Goal: Task Accomplishment & Management: Manage account settings

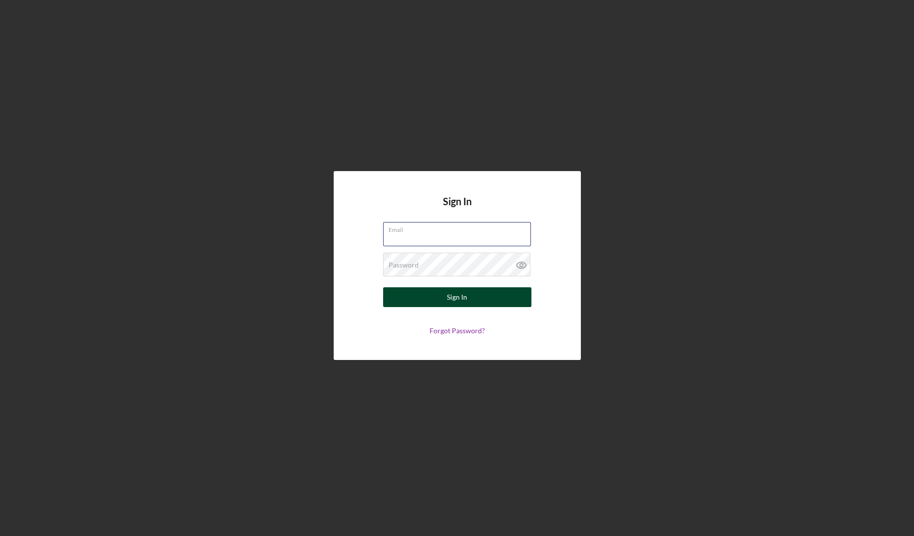
type input "[EMAIL_ADDRESS][DOMAIN_NAME]"
click at [401, 299] on button "Sign In" at bounding box center [457, 297] width 148 height 20
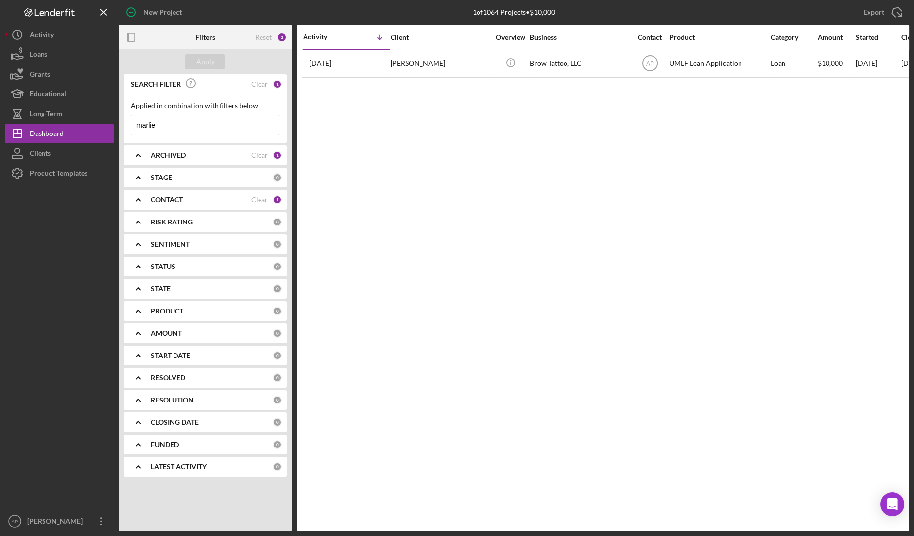
click at [161, 122] on input "marlie" at bounding box center [204, 125] width 147 height 20
type input "m"
click at [72, 133] on button "Icon/Dashboard Dashboard" at bounding box center [59, 134] width 109 height 20
click at [72, 150] on button "Clients" at bounding box center [59, 153] width 109 height 20
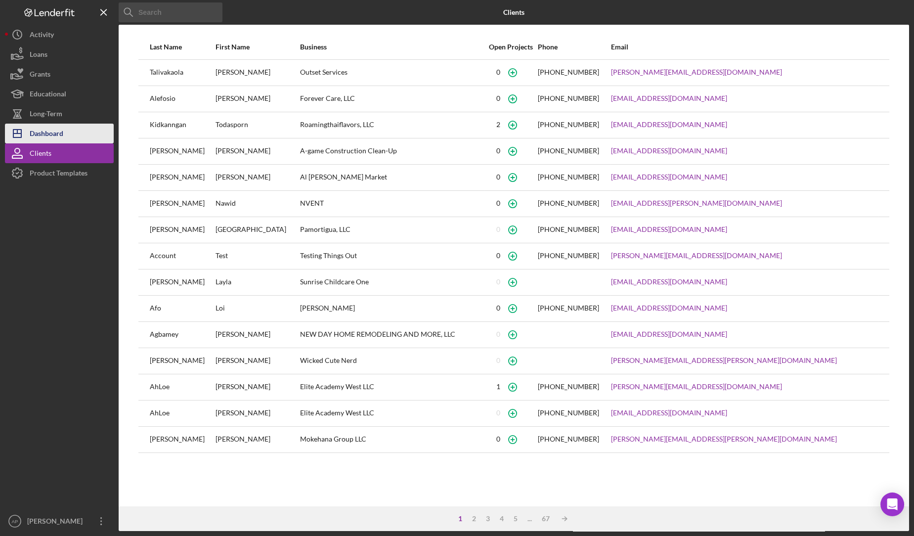
click at [72, 134] on button "Icon/Dashboard Dashboard" at bounding box center [59, 134] width 109 height 20
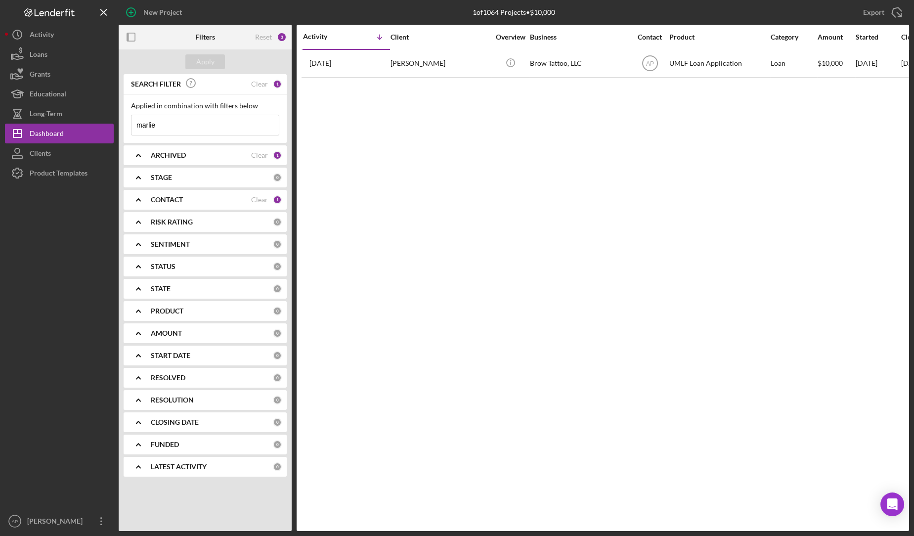
click at [207, 134] on input "marlie" at bounding box center [204, 125] width 147 height 20
click at [185, 151] on b "ARCHIVED" at bounding box center [168, 155] width 35 height 8
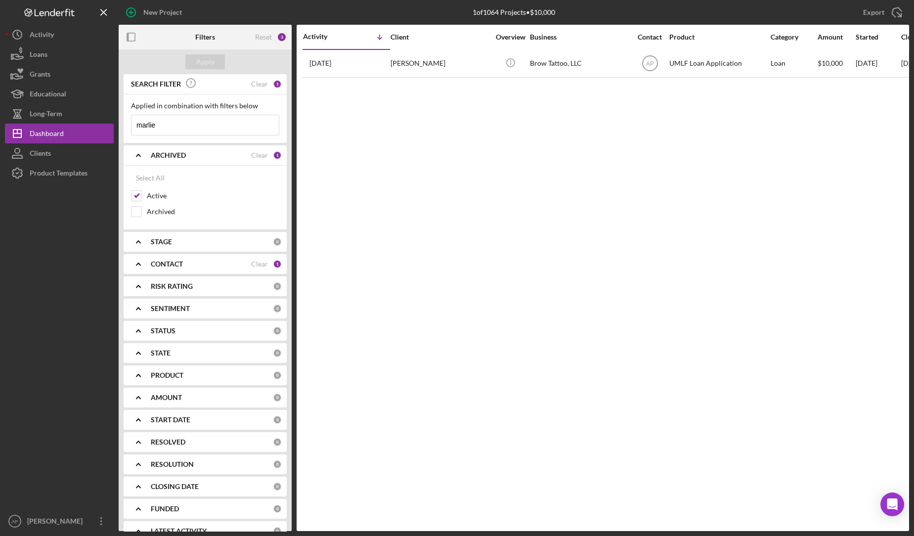
click at [187, 127] on input "marlie" at bounding box center [204, 125] width 147 height 20
type input "m"
click at [217, 58] on button "Apply" at bounding box center [205, 61] width 40 height 15
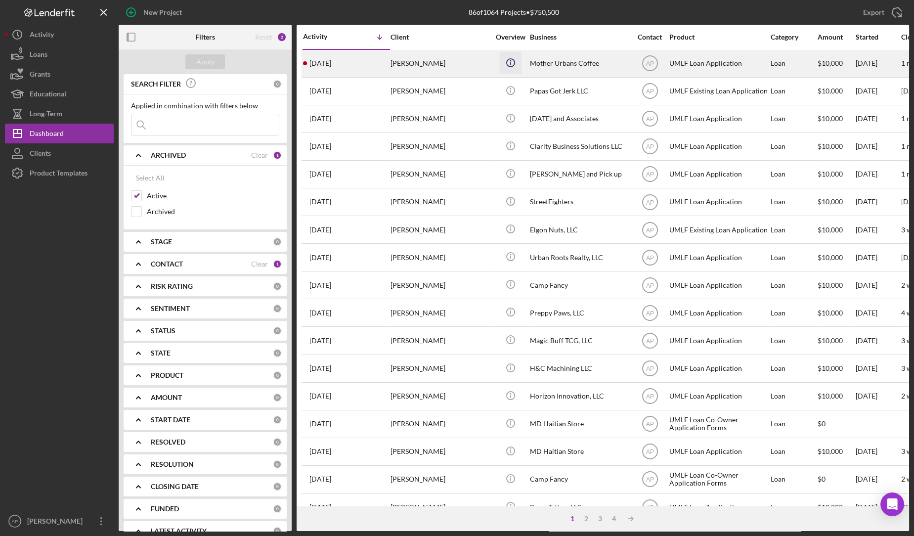
click at [502, 54] on icon "Icon/Info" at bounding box center [510, 62] width 22 height 22
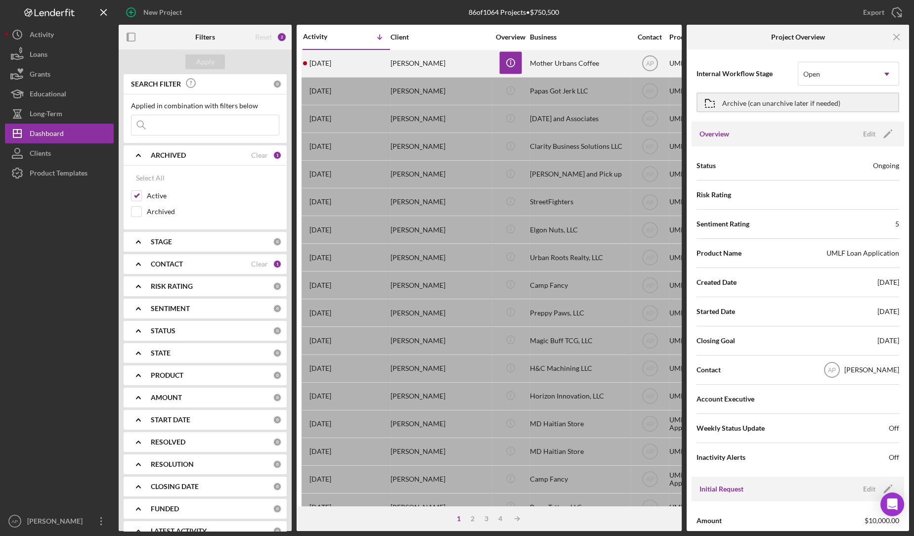
click at [467, 58] on div "[PERSON_NAME]" at bounding box center [440, 63] width 99 height 26
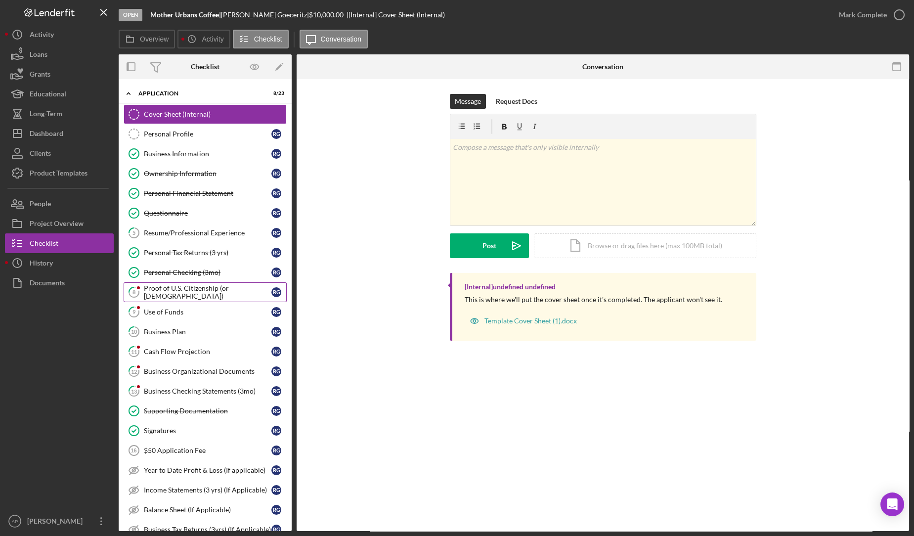
click at [185, 291] on div "Proof of U.S. Citizenship (or [DEMOGRAPHIC_DATA])" at bounding box center [208, 292] width 128 height 16
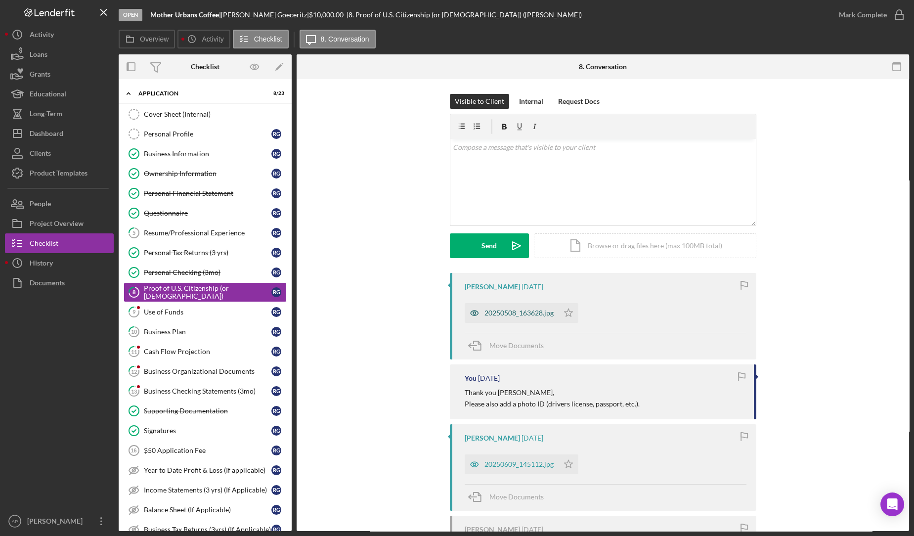
click at [533, 314] on div "20250508_163628.jpg" at bounding box center [518, 313] width 69 height 8
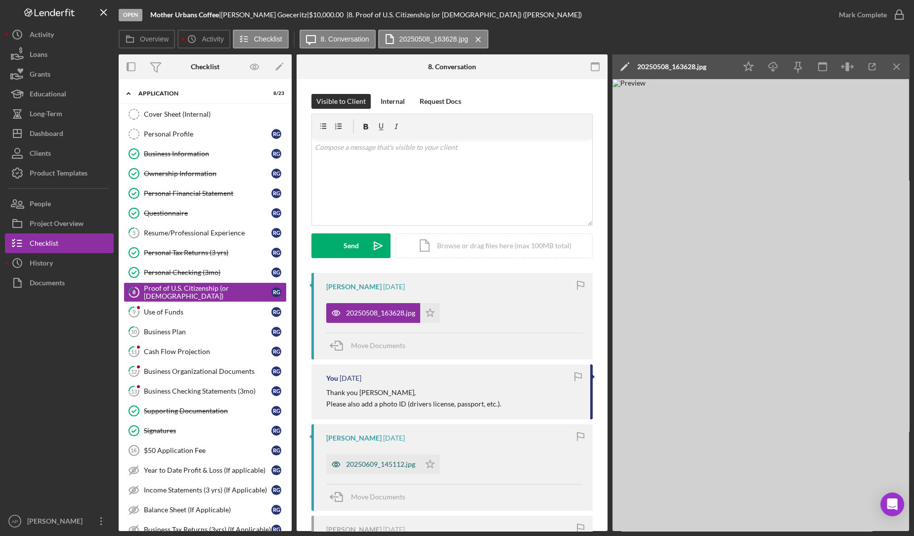
click at [393, 470] on div "20250609_145112.jpg" at bounding box center [373, 464] width 94 height 20
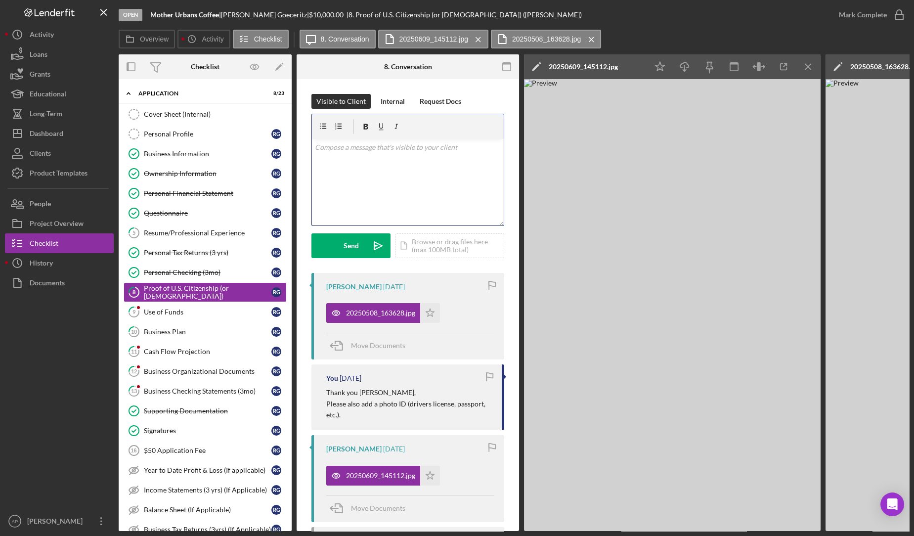
click at [375, 183] on div "v Color teal Color pink Remove color Add row above Add row below Add column bef…" at bounding box center [408, 182] width 192 height 87
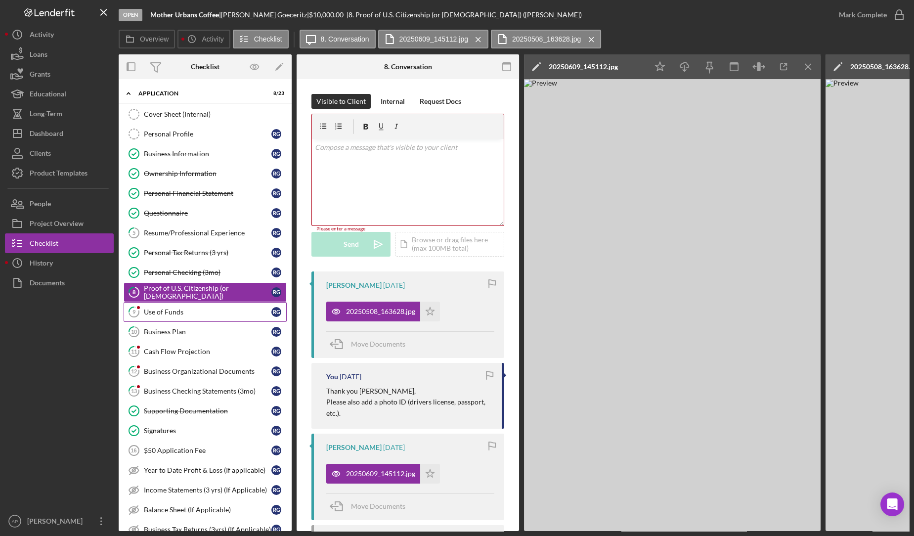
click at [190, 303] on link "9 Use of Funds R G" at bounding box center [205, 312] width 163 height 20
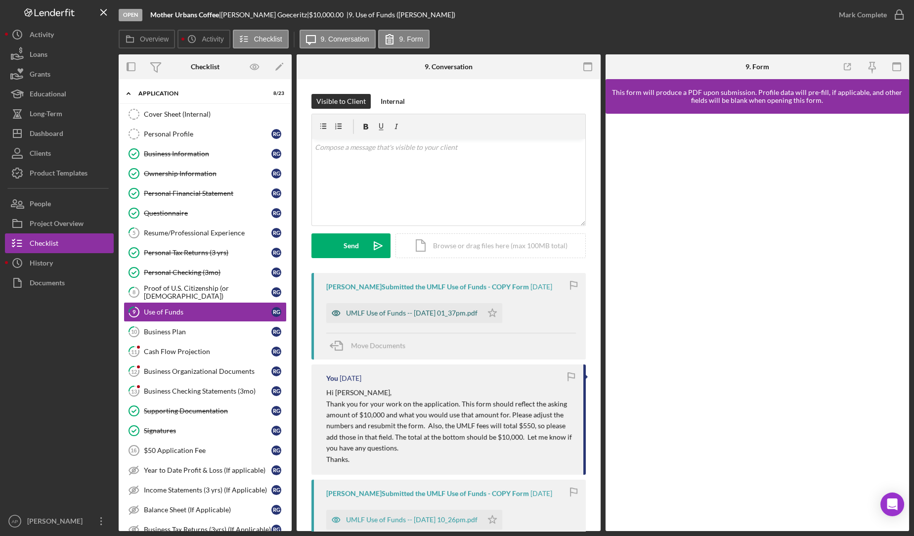
click at [364, 306] on div "UMLF Use of Funds -- [DATE] 01_37pm.pdf" at bounding box center [404, 313] width 156 height 20
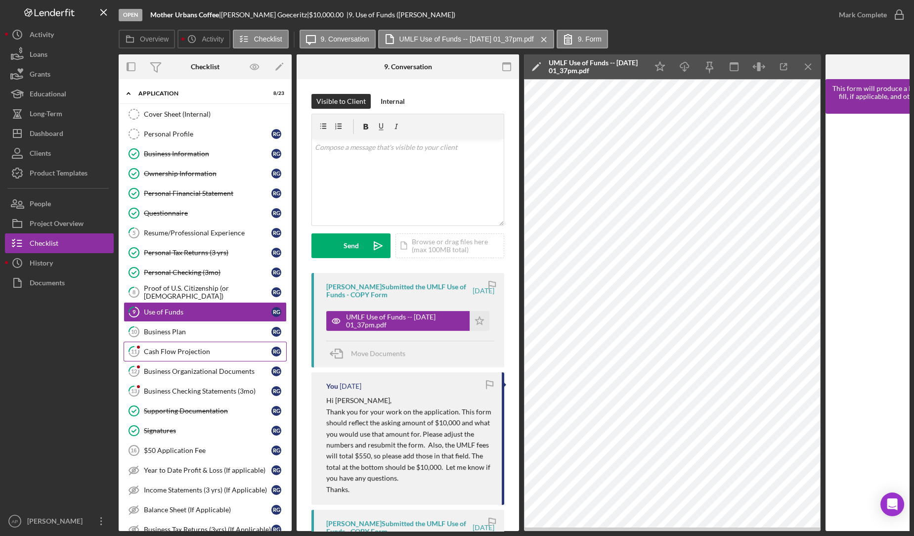
click at [200, 344] on link "11 Cash Flow Projection R G" at bounding box center [205, 352] width 163 height 20
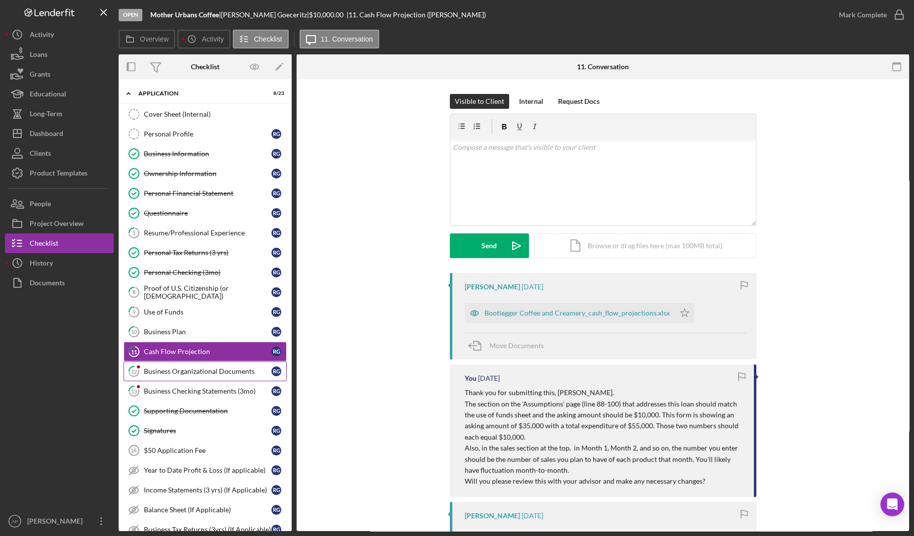
click at [227, 367] on div "Business Organizational Documents" at bounding box center [208, 371] width 128 height 8
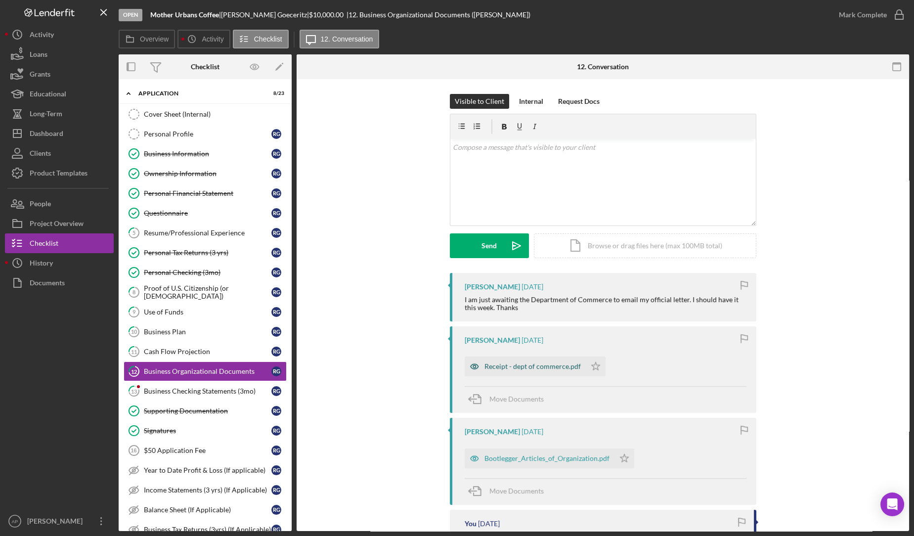
click at [492, 369] on div "Receipt - dept of commerce.pdf" at bounding box center [532, 366] width 96 height 8
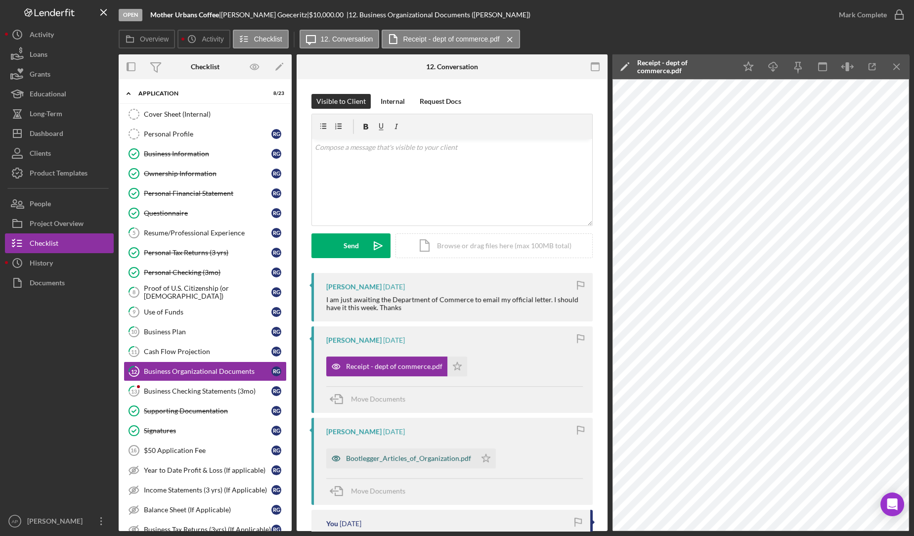
click at [378, 457] on div "Bootlegger_Articles_of_Organization.pdf" at bounding box center [408, 458] width 125 height 8
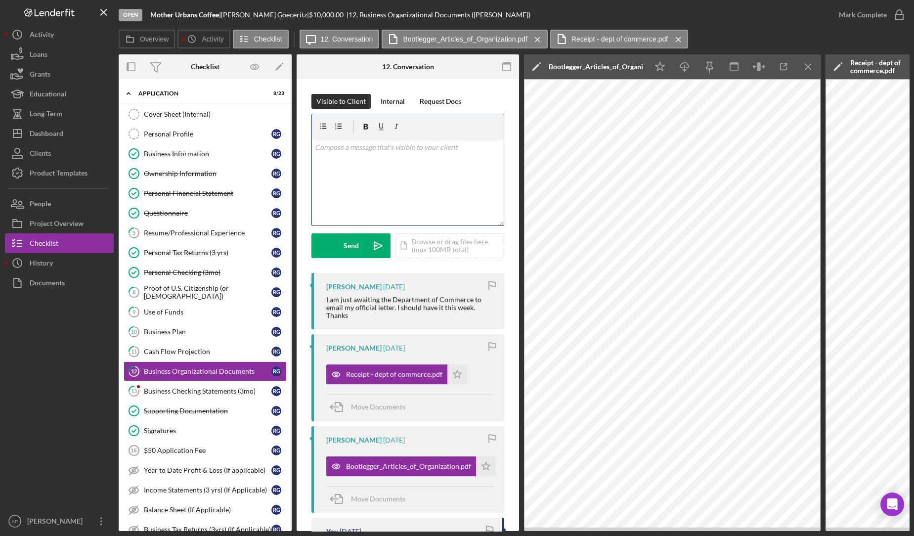
click at [404, 190] on div "v Color teal Color pink Remove color Add row above Add row below Add column bef…" at bounding box center [408, 182] width 192 height 87
click at [347, 249] on div "Send" at bounding box center [351, 245] width 15 height 25
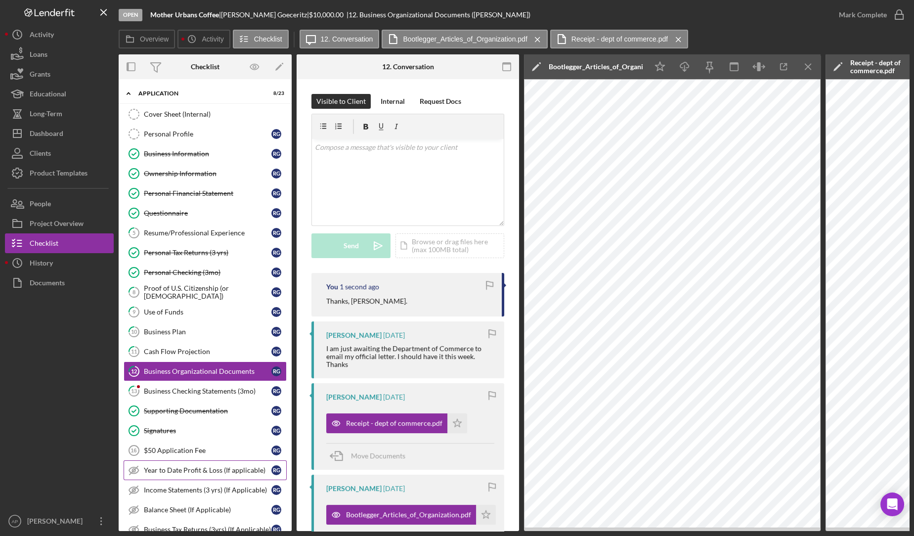
click at [144, 458] on icon "Year to Date Profit & Loss (If applicable)" at bounding box center [134, 470] width 25 height 25
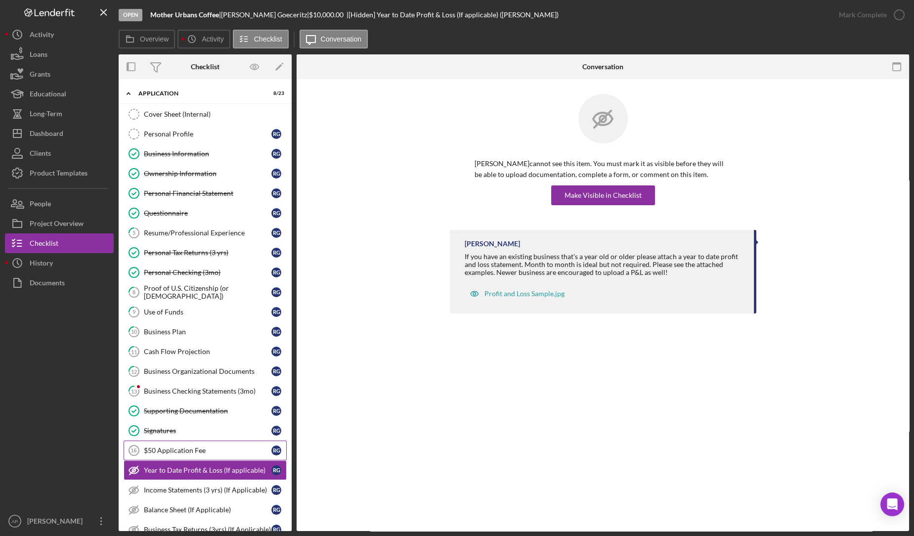
click at [151, 440] on link "$50 Application Fee 16 $50 Application Fee R G" at bounding box center [205, 450] width 163 height 20
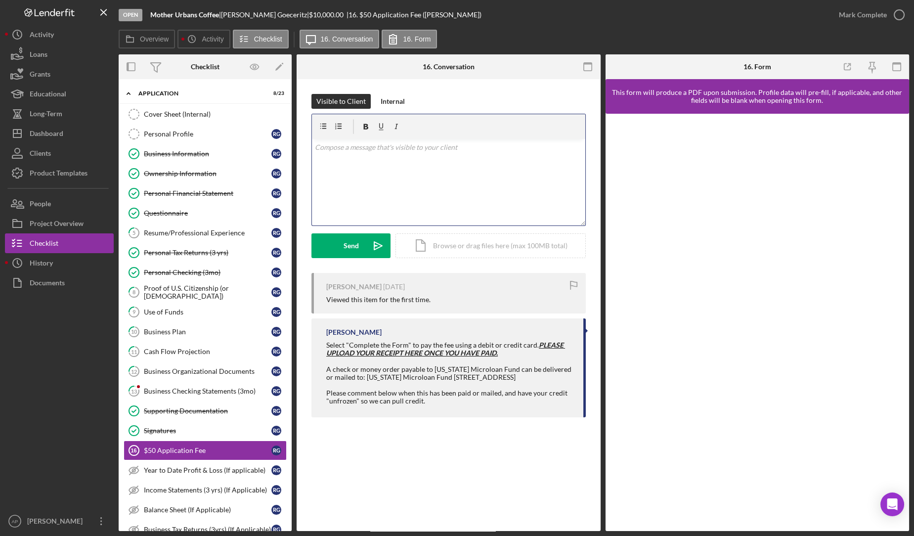
click at [390, 165] on div "v Color teal Color pink Remove color Add row above Add row below Add column bef…" at bounding box center [448, 182] width 273 height 87
